Goal: Check status: Check status

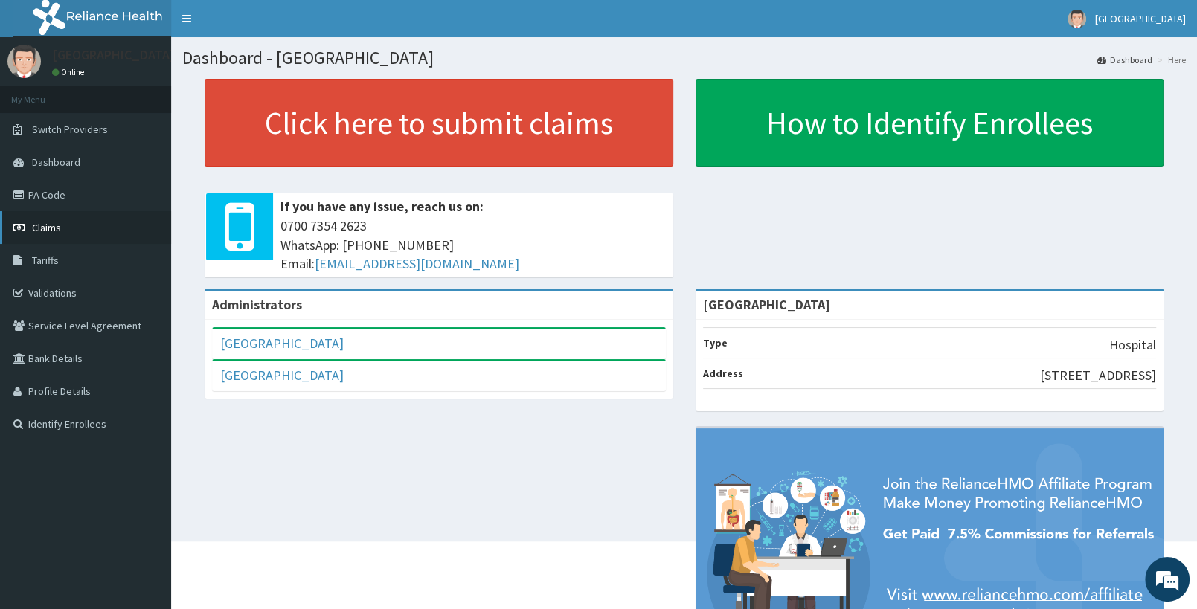
click at [104, 231] on link "Claims" at bounding box center [85, 227] width 171 height 33
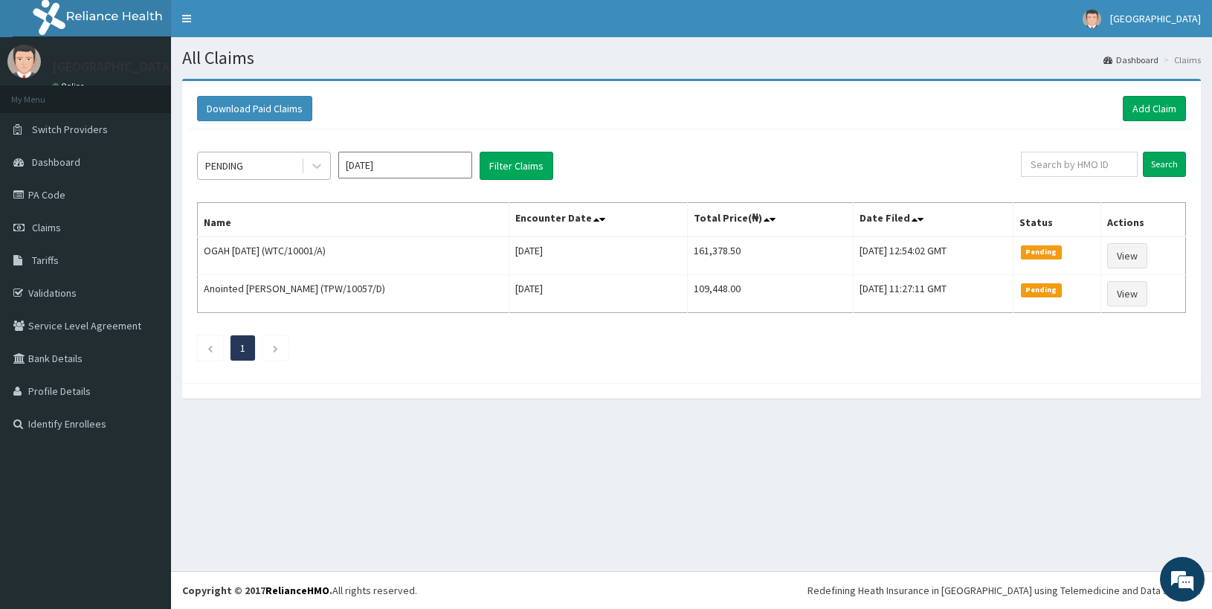
click at [257, 178] on div "PENDING [DATE] Filter Claims Search Name Encounter Date Total Price(₦) Date Fil…" at bounding box center [692, 252] width 1004 height 246
click at [250, 170] on div "PENDING" at bounding box center [249, 166] width 103 height 24
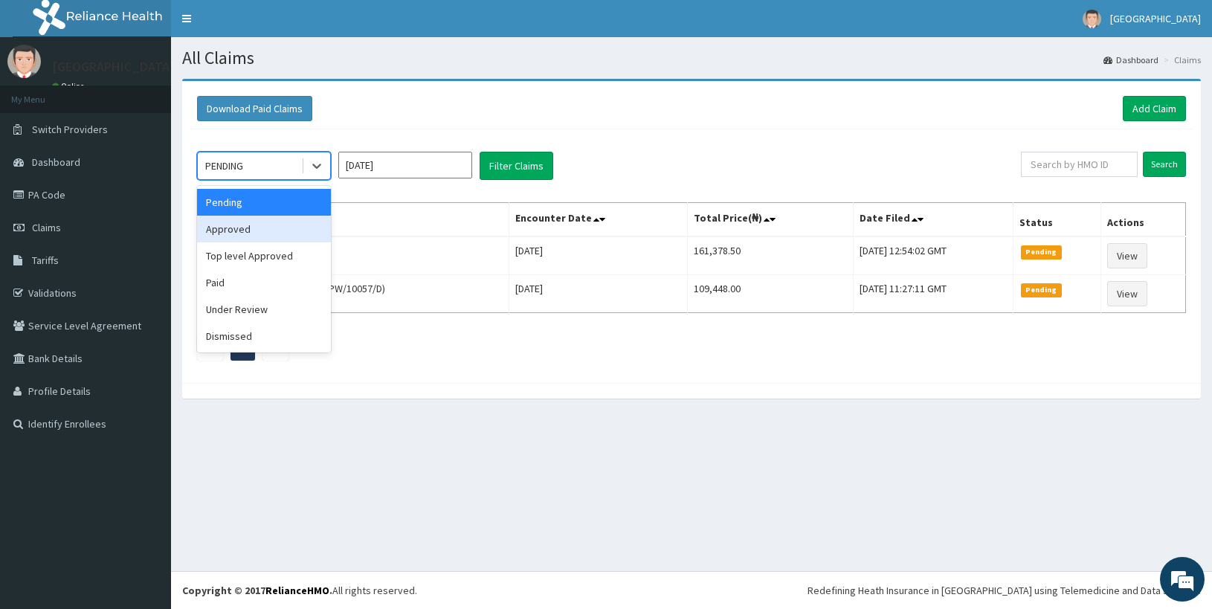
click at [231, 225] on div "Approved" at bounding box center [264, 229] width 134 height 27
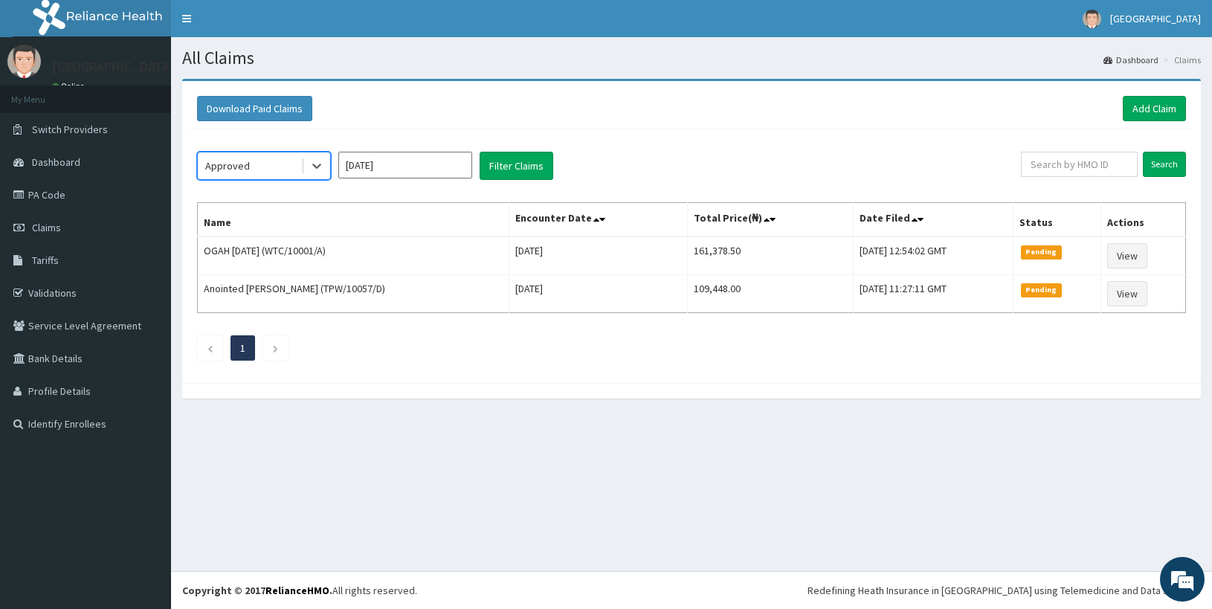
click at [246, 167] on div "Approved" at bounding box center [227, 165] width 45 height 15
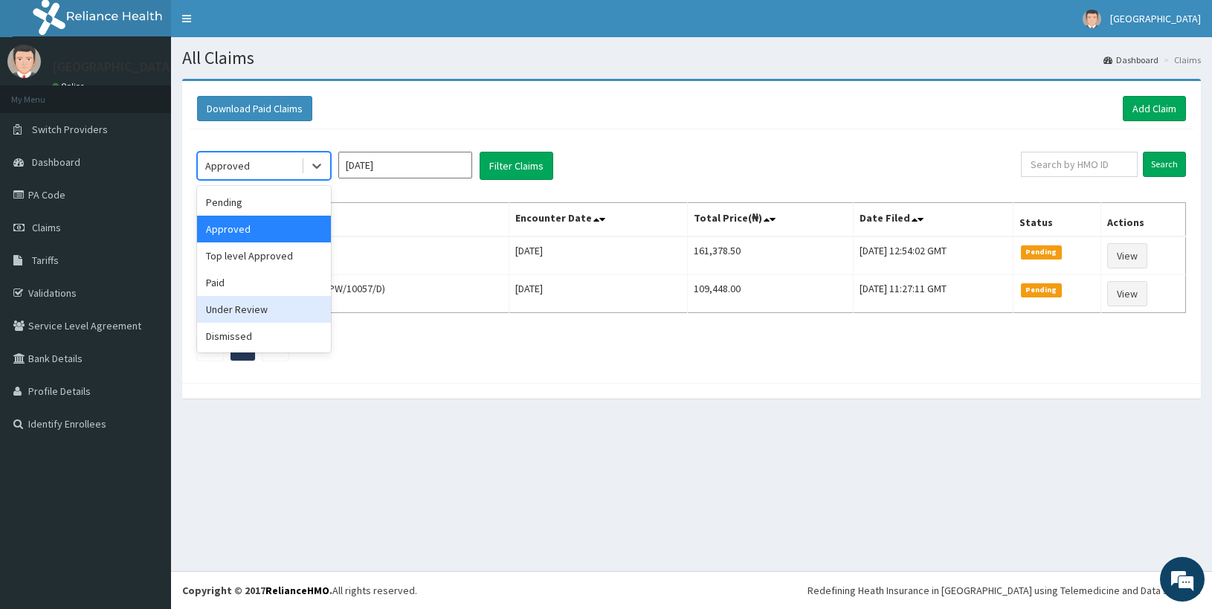
click at [241, 308] on div "Under Review" at bounding box center [264, 309] width 134 height 27
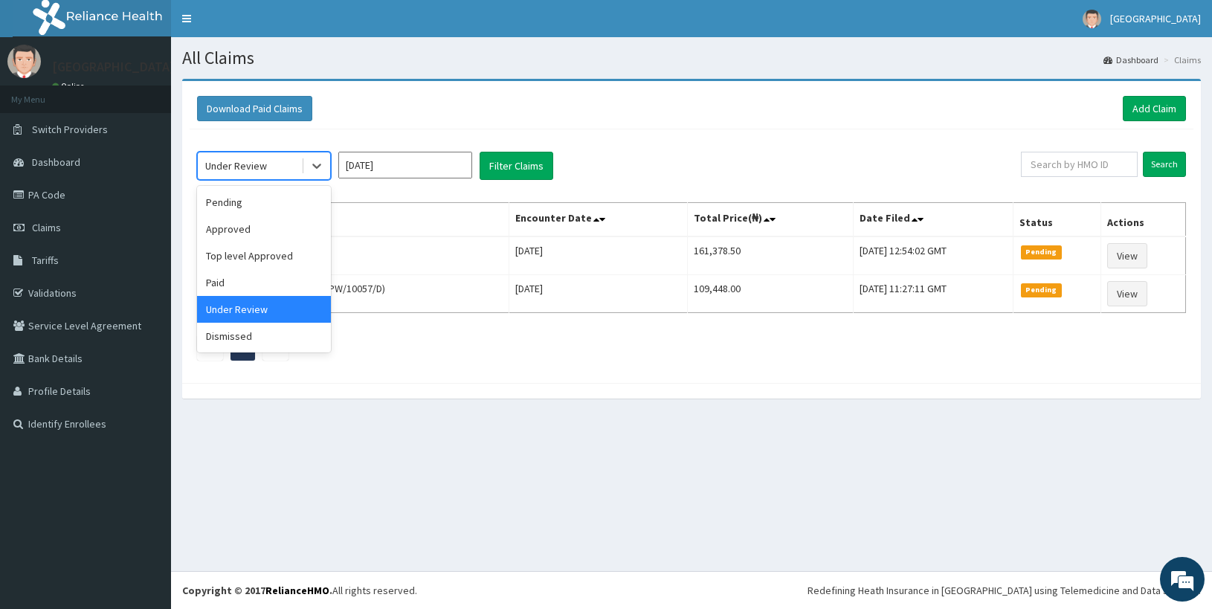
click at [292, 160] on div "Under Review" at bounding box center [249, 166] width 103 height 24
click at [228, 228] on div "Approved" at bounding box center [264, 229] width 134 height 27
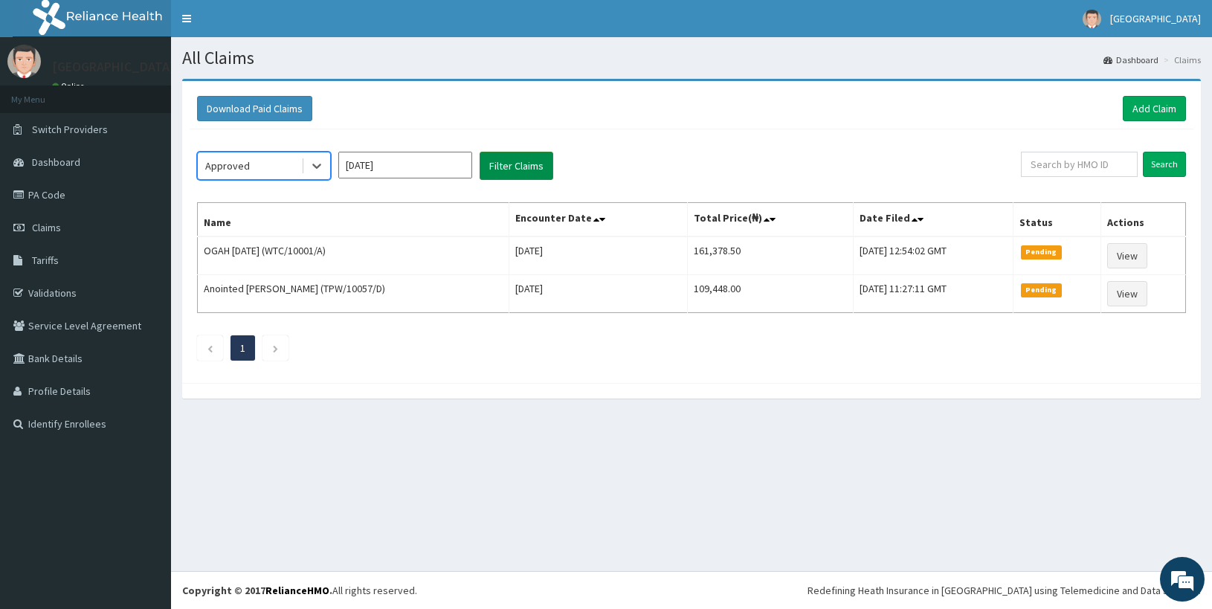
click at [506, 171] on button "Filter Claims" at bounding box center [517, 166] width 74 height 28
